Goal: Task Accomplishment & Management: Manage account settings

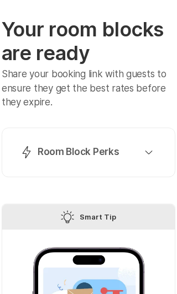
click at [146, 156] on div "Lightning Bolt Room Block Perks" at bounding box center [86, 152] width 132 height 13
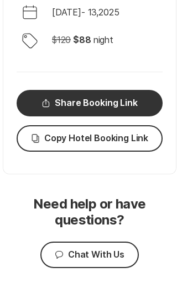
scroll to position [1659, 0]
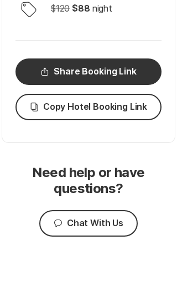
click at [137, 78] on button "Share Share Booking Link" at bounding box center [88, 71] width 146 height 26
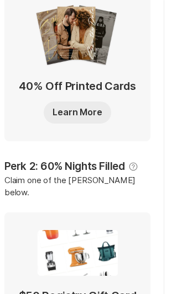
scroll to position [292, 11]
click at [131, 168] on icon at bounding box center [133, 166] width 8 height 8
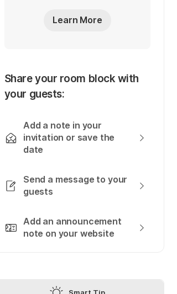
scroll to position [773, 11]
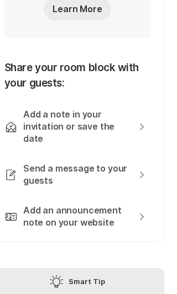
click at [137, 212] on icon "Chevron Right Square" at bounding box center [141, 216] width 9 height 9
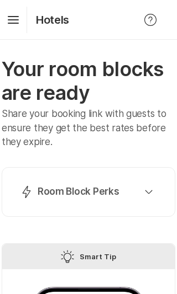
click at [150, 195] on div "Lightning Bolt Room Block Perks" at bounding box center [86, 191] width 132 height 13
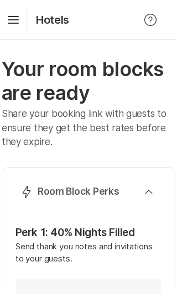
click at [147, 194] on div "Lightning Bolt Room Block Perks" at bounding box center [86, 191] width 132 height 13
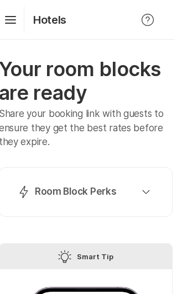
scroll to position [0, 2]
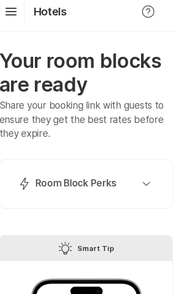
click at [132, 184] on div "Lightning Bolt Room Block Perks" at bounding box center [84, 183] width 132 height 13
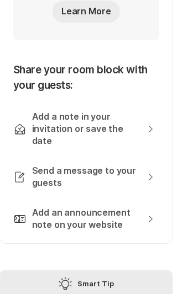
scroll to position [788, 2]
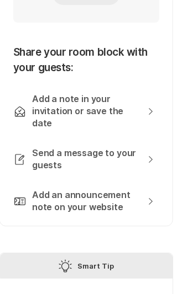
click at [146, 197] on icon "Chevron Right Square" at bounding box center [150, 201] width 9 height 9
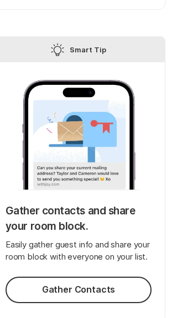
scroll to position [206, 10]
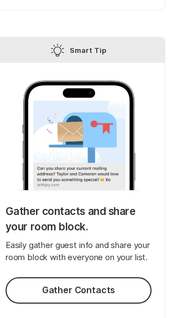
click at [46, 304] on button "Gather Contacts" at bounding box center [79, 291] width 146 height 26
